Goal: Find specific fact: Find specific fact

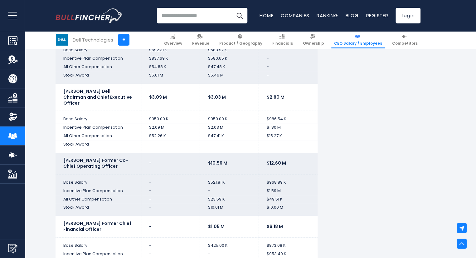
scroll to position [1563, 0]
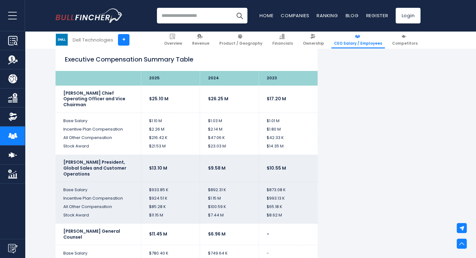
scroll to position [1260, 0]
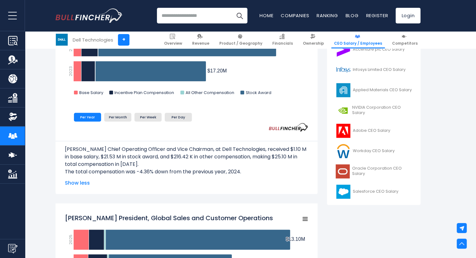
scroll to position [112, 0]
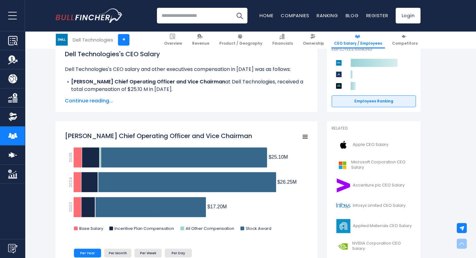
scroll to position [102, 0]
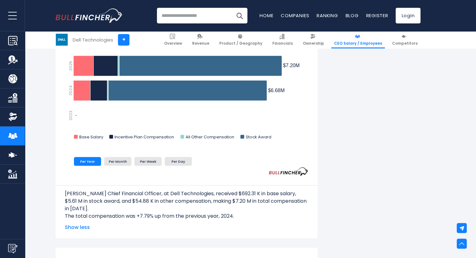
scroll to position [843, 0]
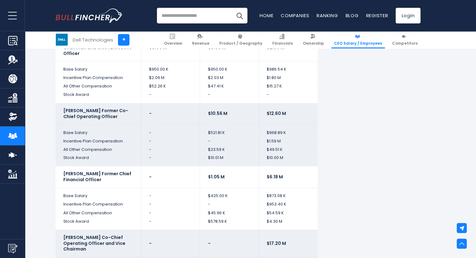
scroll to position [1590, 0]
